Goal: Information Seeking & Learning: Learn about a topic

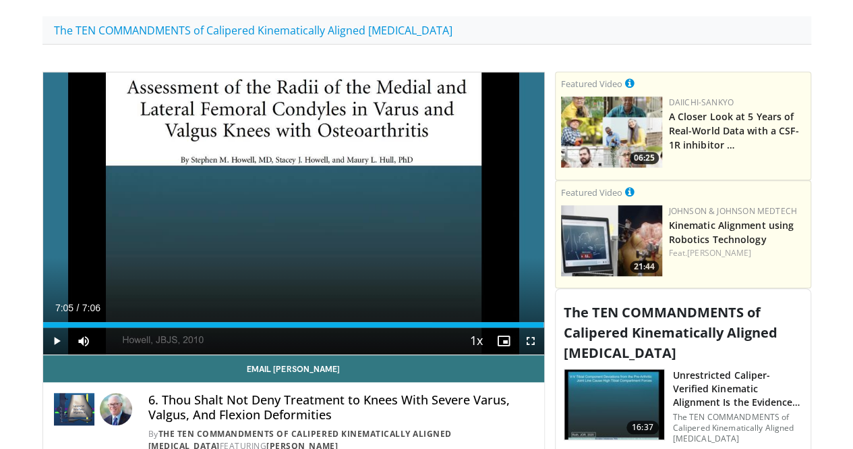
scroll to position [360, 0]
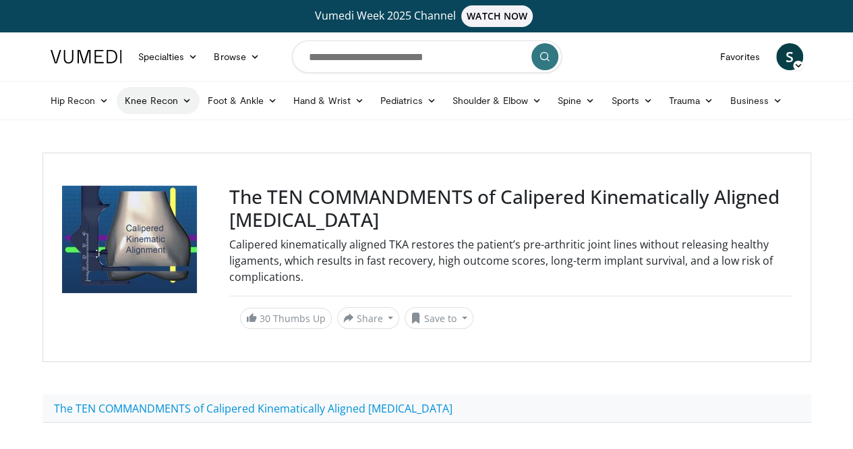
click at [142, 106] on link "Knee Recon" at bounding box center [158, 100] width 83 height 27
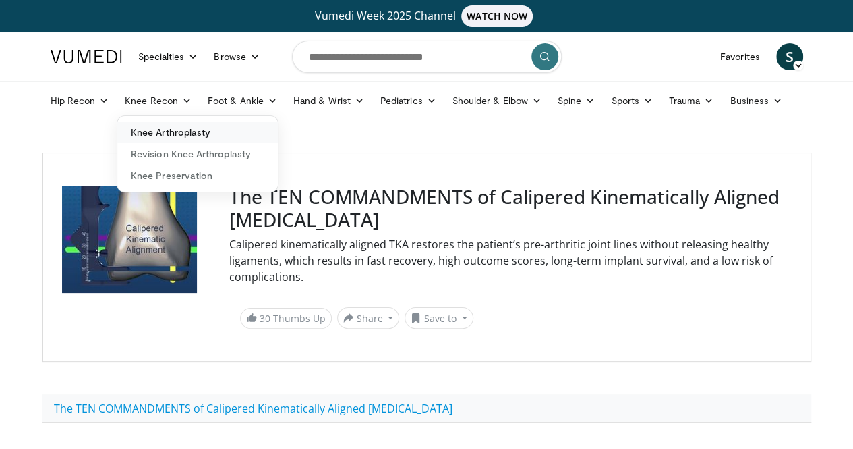
click at [148, 126] on link "Knee Arthroplasty" at bounding box center [197, 132] width 161 height 22
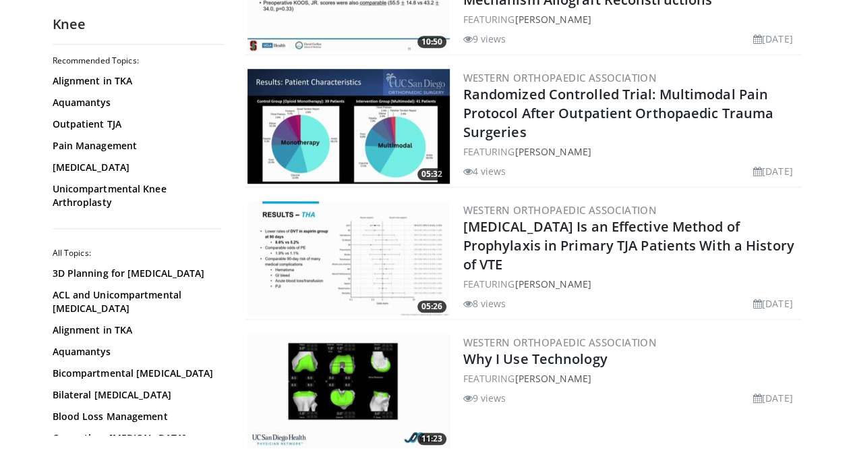
scroll to position [513, 0]
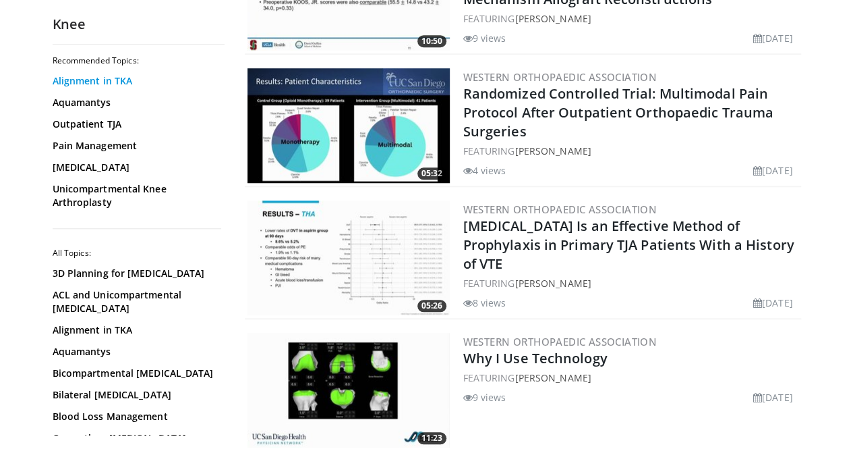
click at [69, 83] on link "Alignment in TKA" at bounding box center [135, 80] width 165 height 13
